Goal: Transaction & Acquisition: Book appointment/travel/reservation

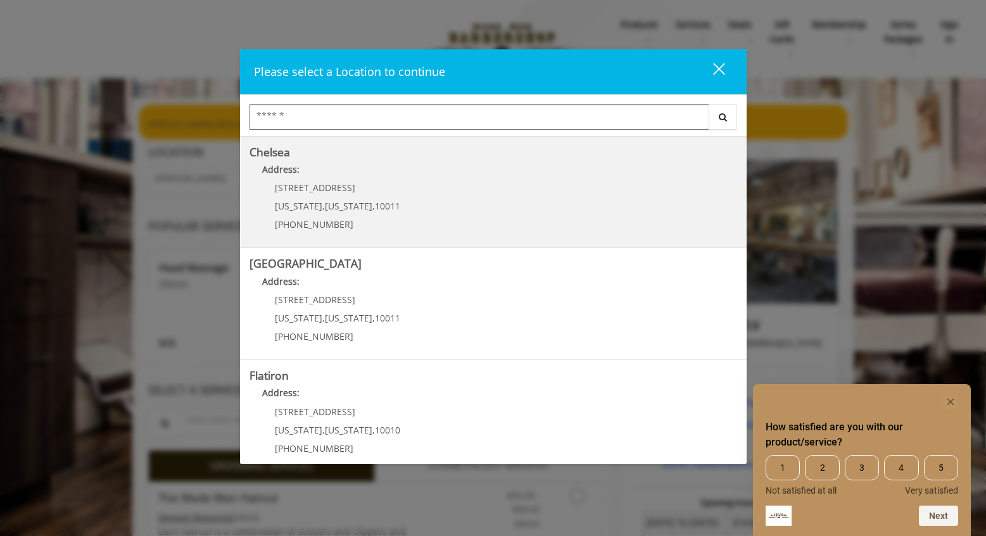
scroll to position [237, 0]
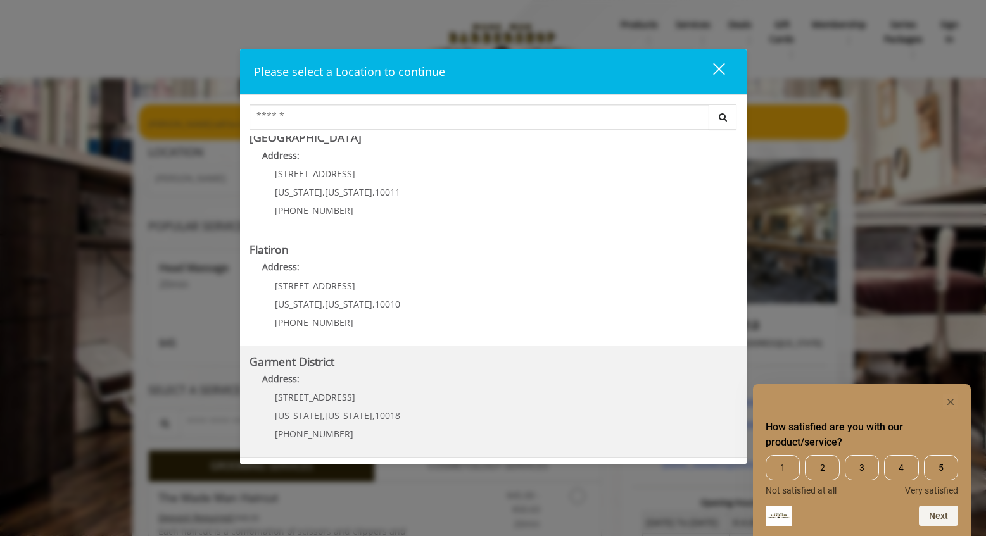
click at [435, 415] on District "Garment District Address: [STREET_ADDRESS][US_STATE][US_STATE] (212) 997-4247" at bounding box center [494, 402] width 488 height 92
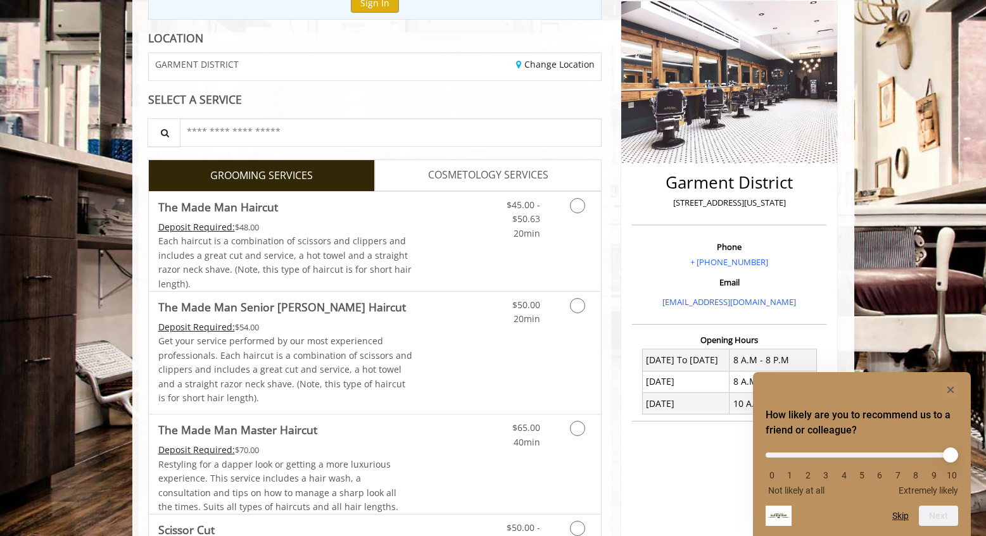
scroll to position [160, 0]
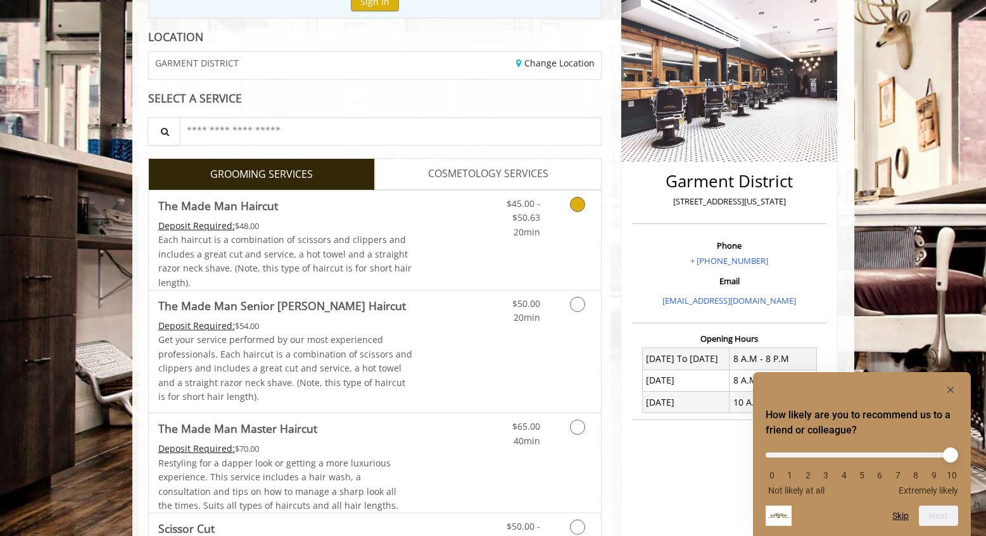
click at [581, 202] on icon "Grooming services" at bounding box center [577, 204] width 15 height 15
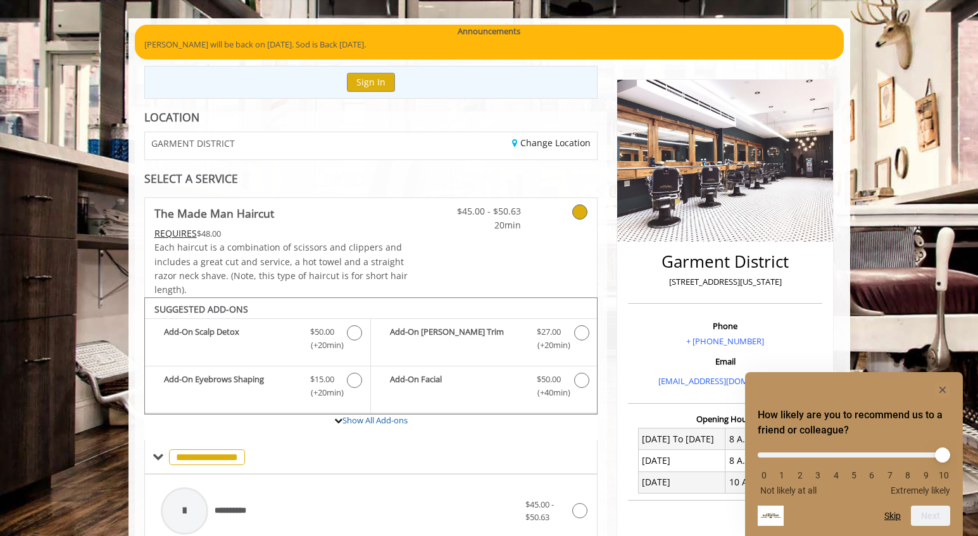
scroll to position [61, 0]
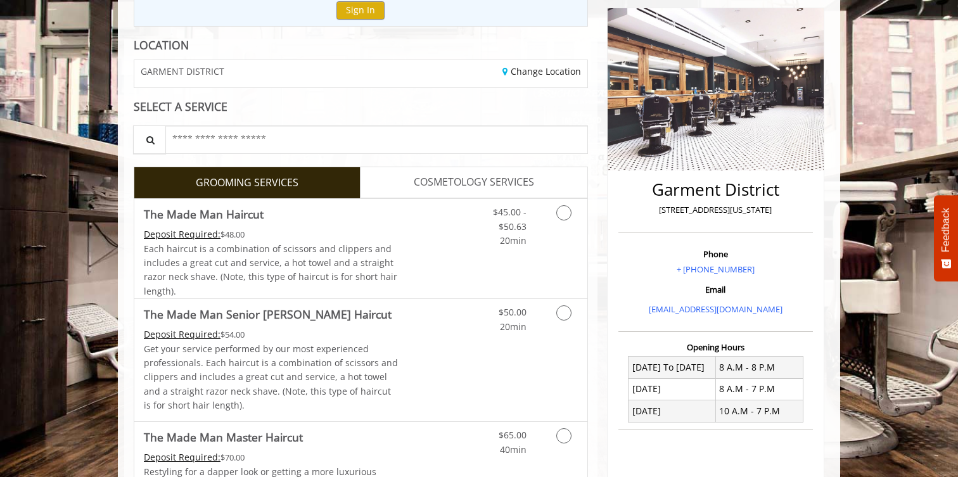
scroll to position [149, 0]
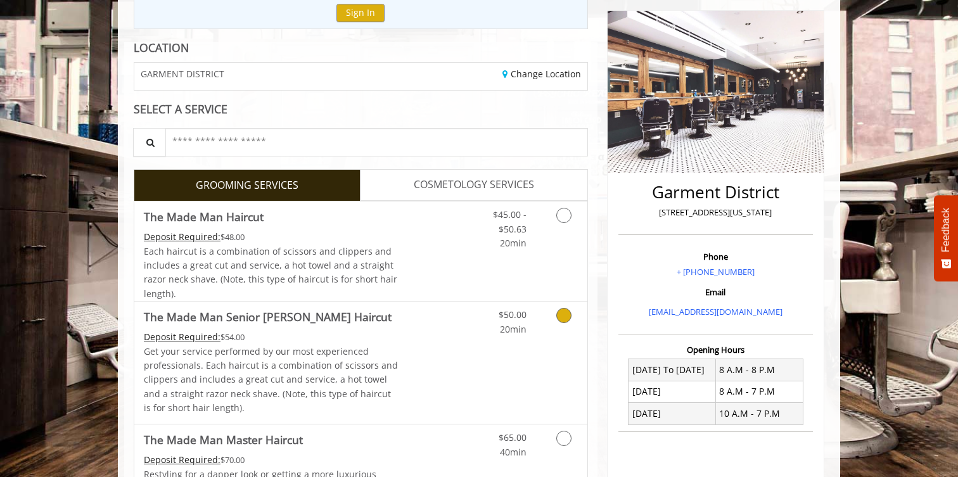
click at [564, 317] on icon "Grooming services" at bounding box center [563, 315] width 15 height 15
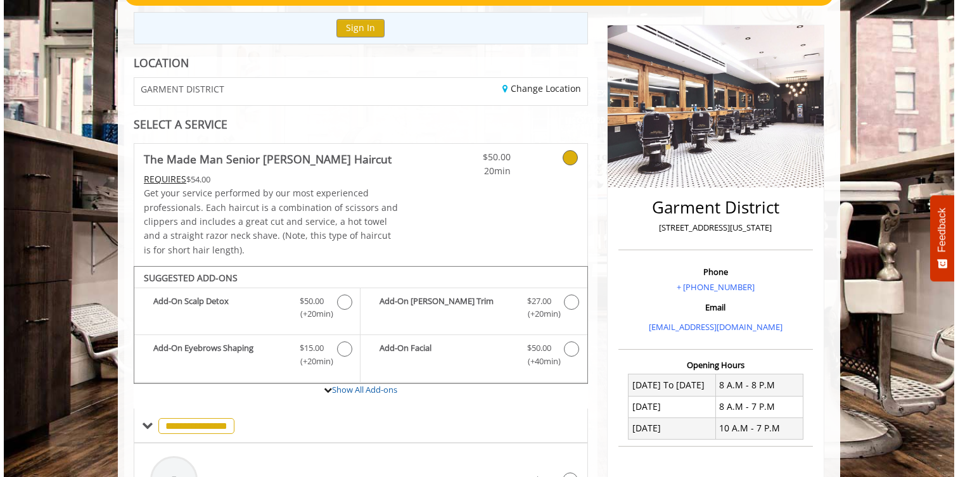
scroll to position [0, 0]
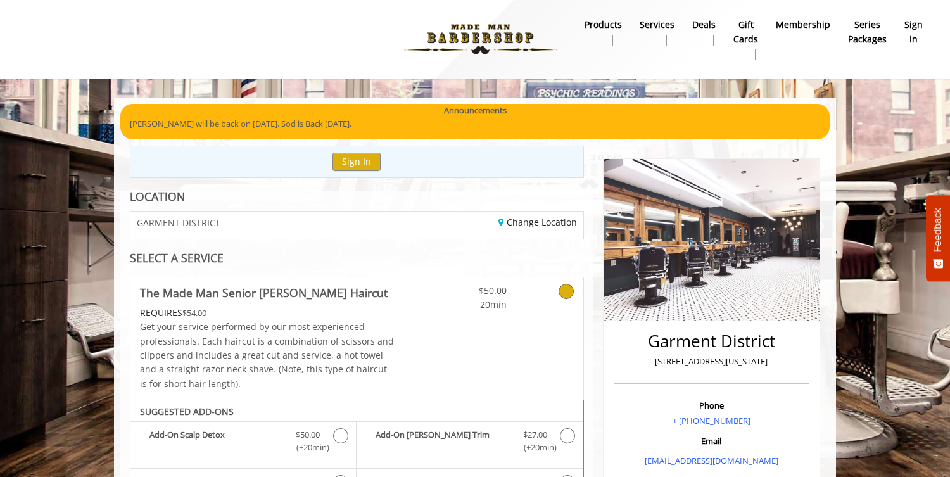
click at [562, 290] on icon at bounding box center [566, 291] width 15 height 15
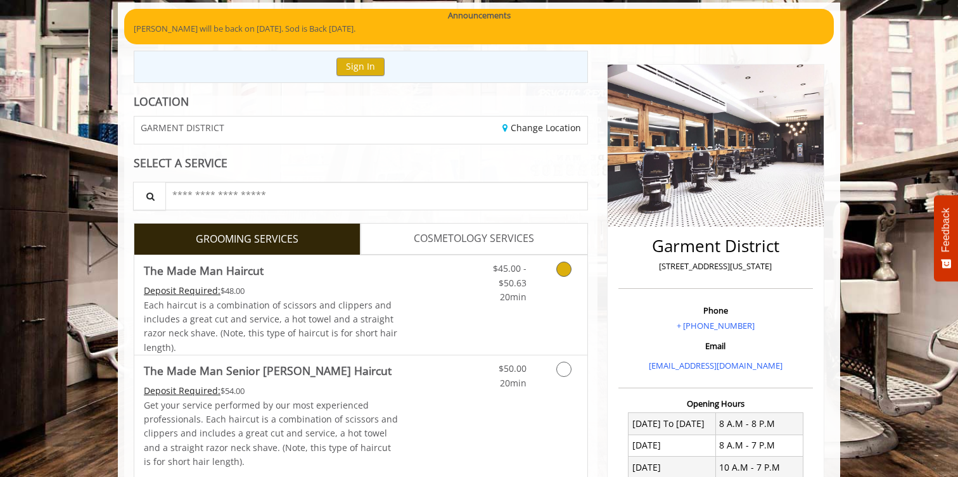
scroll to position [99, 0]
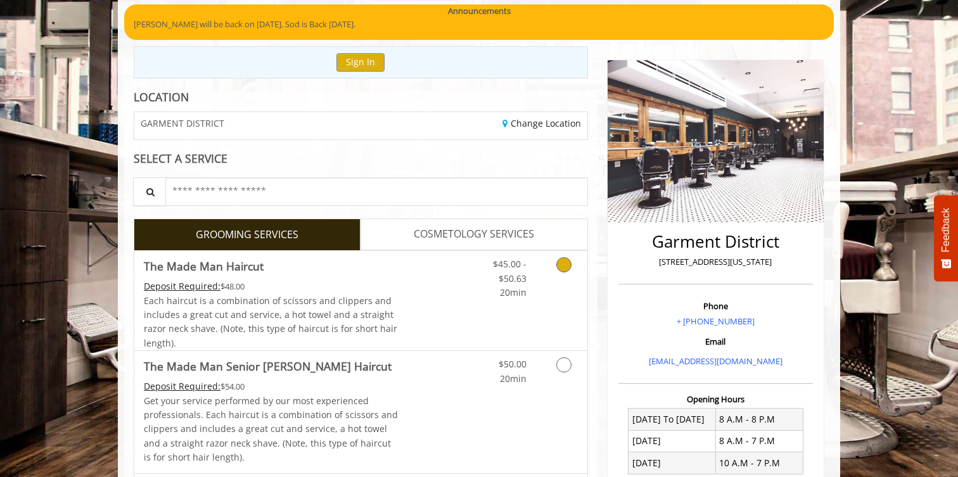
click at [564, 258] on icon "Grooming services" at bounding box center [563, 264] width 15 height 15
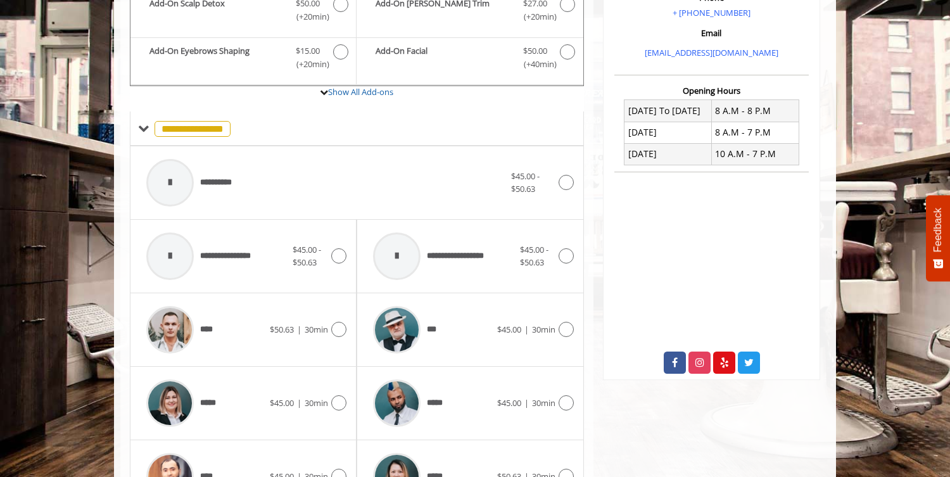
scroll to position [405, 0]
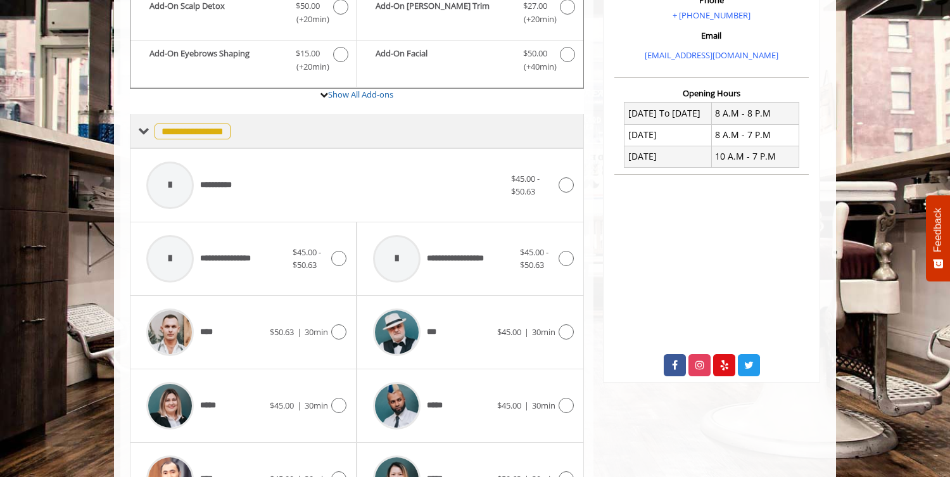
click at [173, 132] on span "**********" at bounding box center [193, 131] width 76 height 16
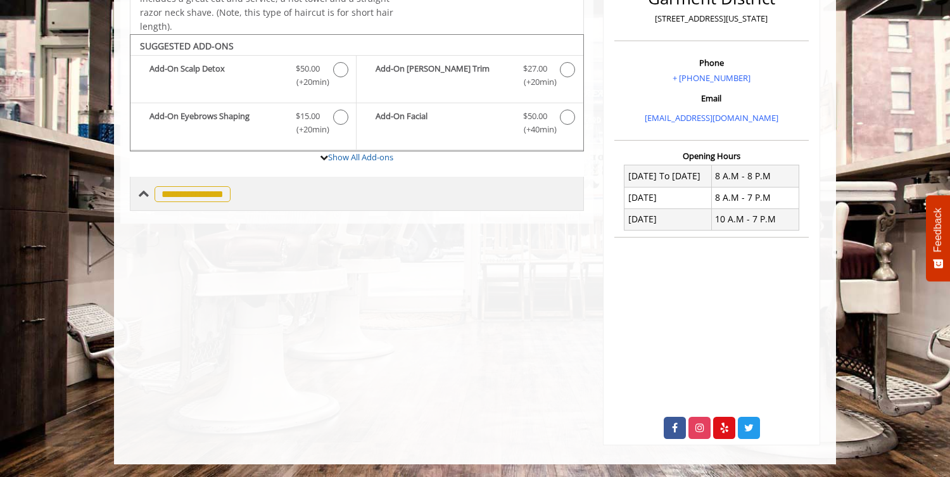
click at [178, 189] on span "**********" at bounding box center [193, 194] width 76 height 16
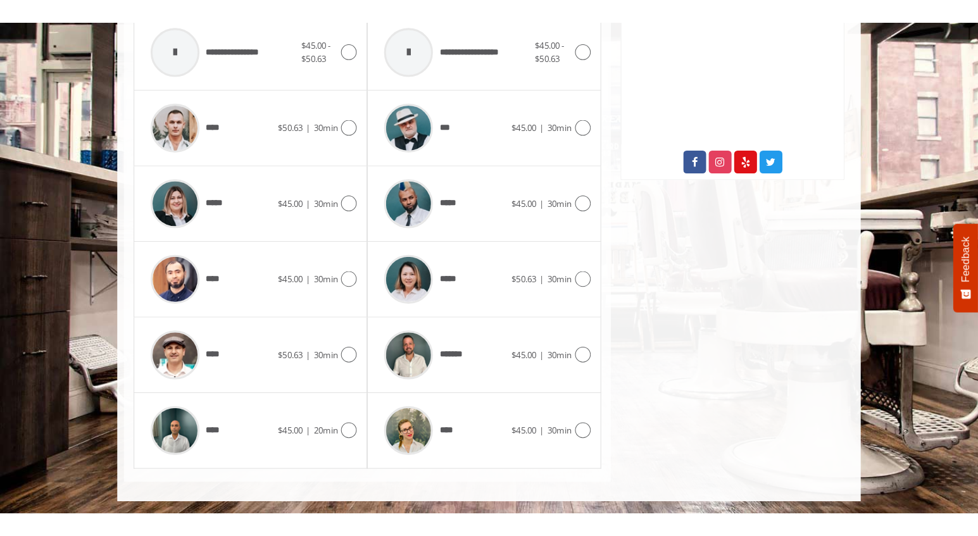
scroll to position [0, 0]
